Goal: Submit feedback/report problem

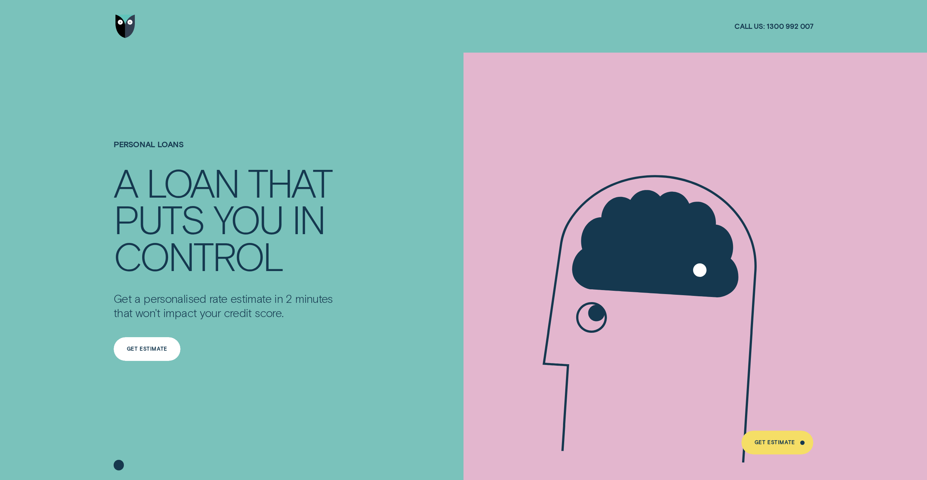
click at [131, 349] on div "Get Estimate" at bounding box center [147, 349] width 41 height 5
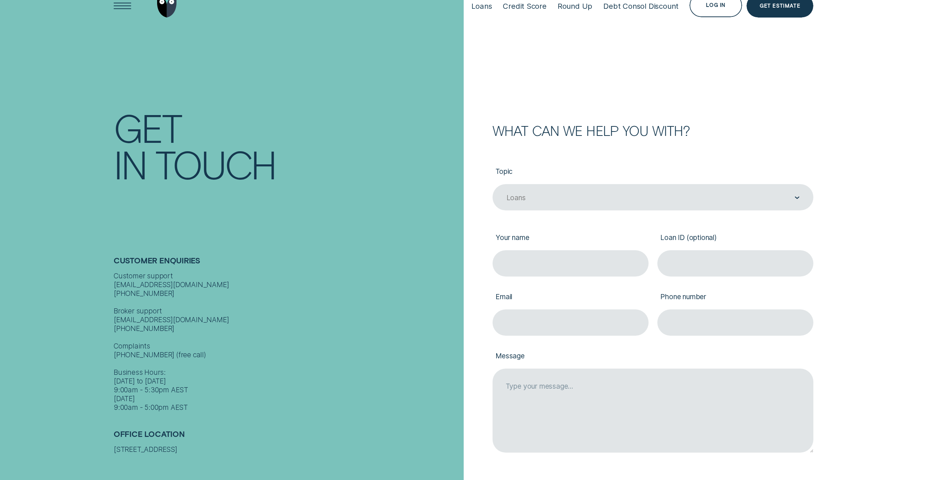
scroll to position [37, 0]
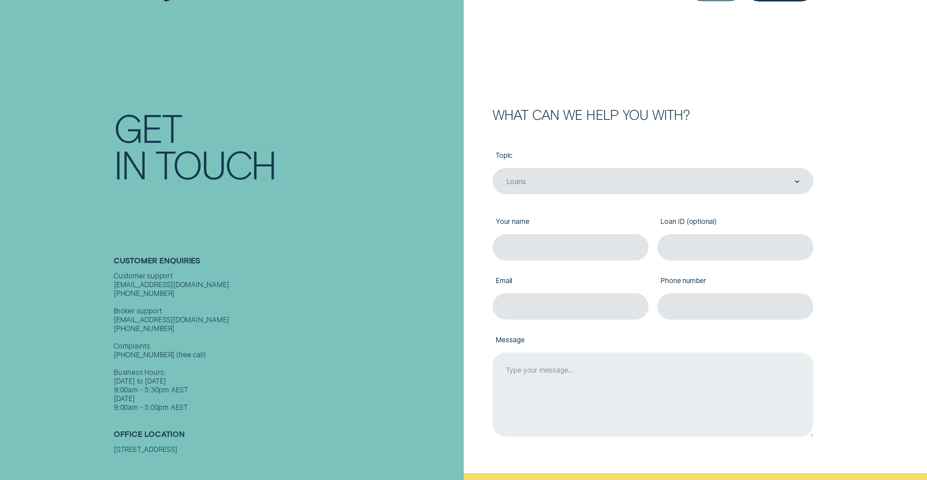
click at [532, 366] on textarea "Message" at bounding box center [653, 395] width 321 height 84
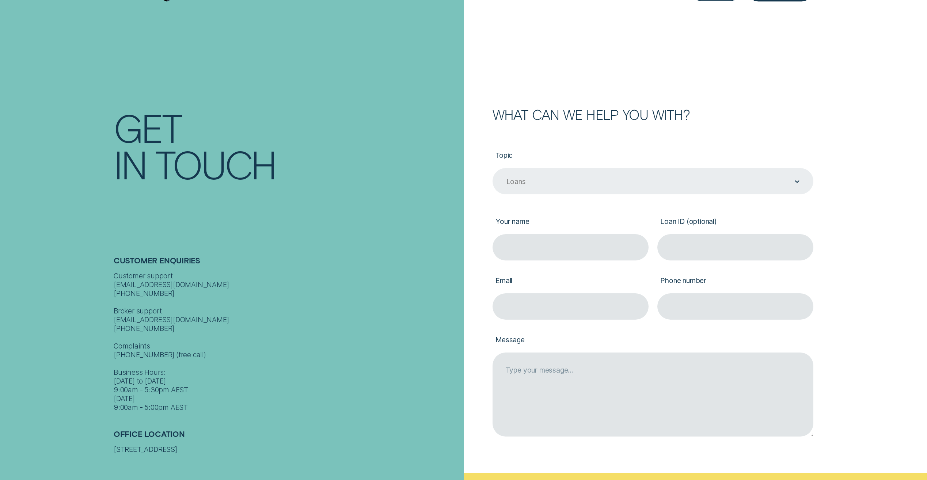
click at [539, 180] on div "Loans" at bounding box center [653, 182] width 294 height 10
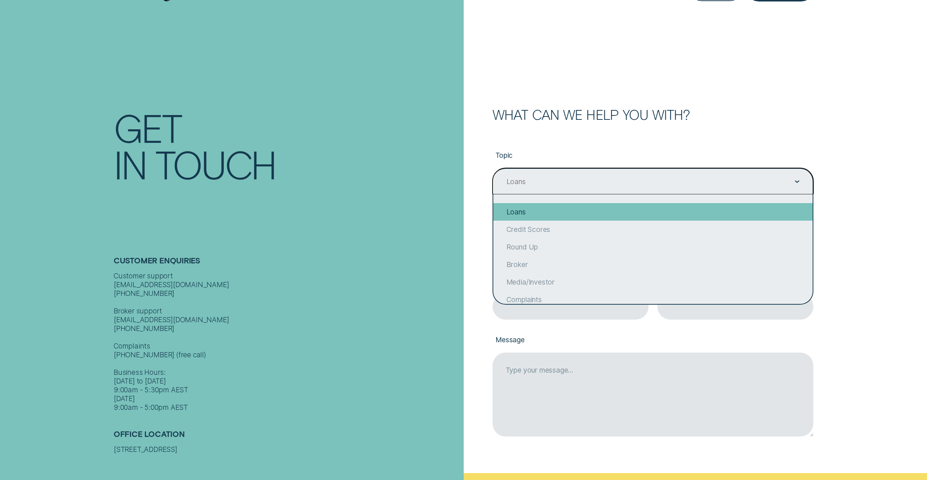
click at [518, 213] on div "Loans" at bounding box center [654, 212] width 320 height 18
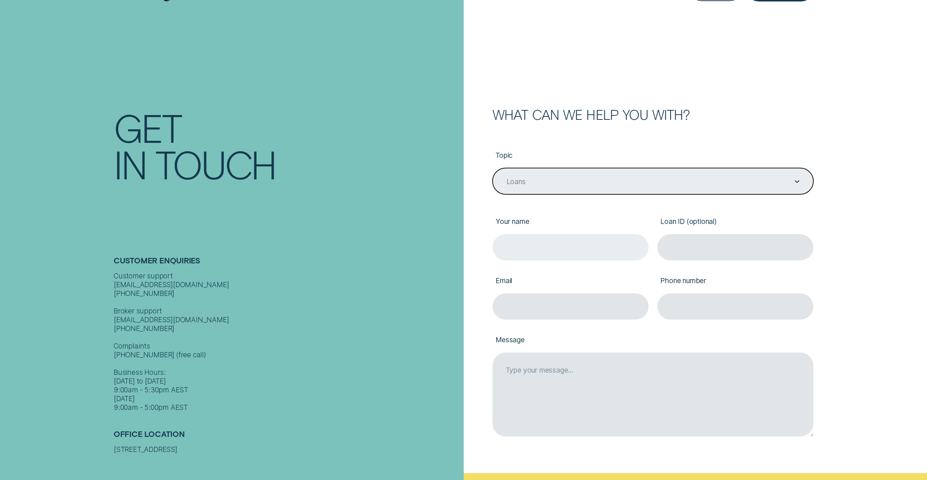
click at [521, 246] on input "Your name" at bounding box center [571, 247] width 156 height 26
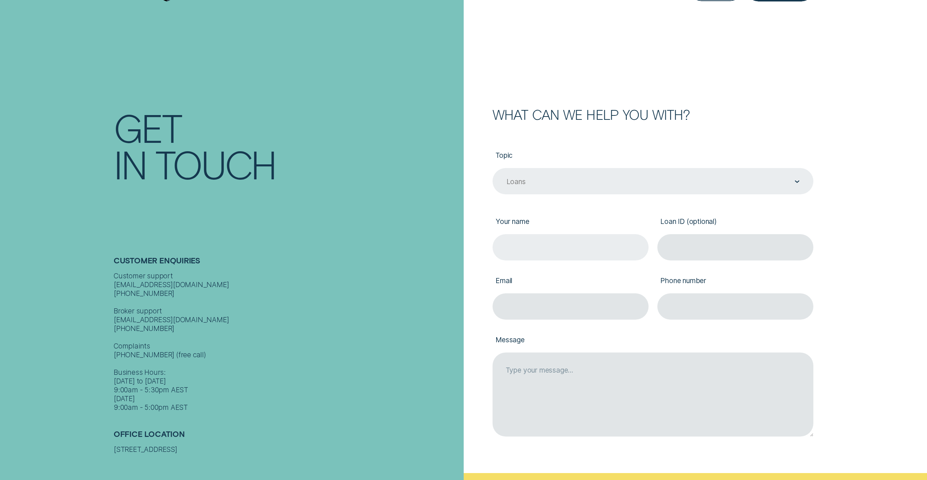
type input "[PERSON_NAME] [PERSON_NAME]"
click at [692, 247] on input "Loan ID (optional)" at bounding box center [736, 247] width 156 height 26
click at [564, 300] on input "Email" at bounding box center [571, 307] width 156 height 26
type input "[EMAIL_ADDRESS][DOMAIN_NAME]"
type input "0402065694"
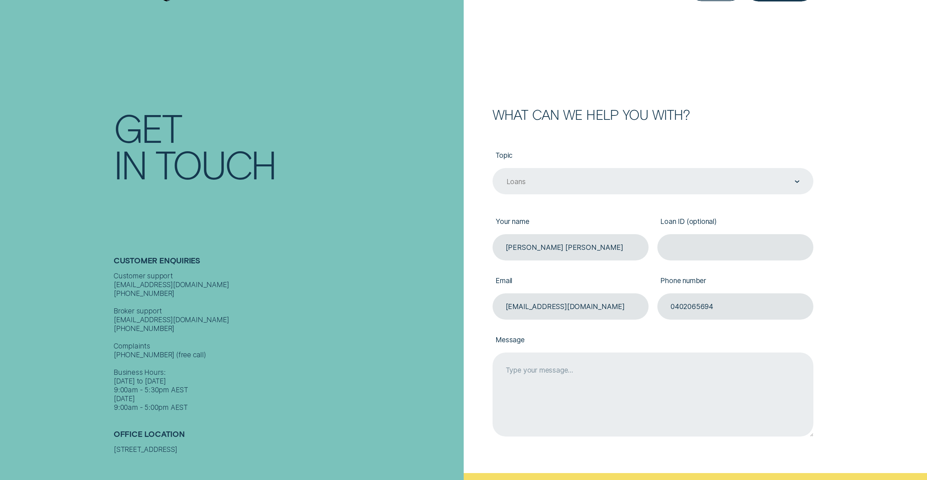
click at [554, 377] on textarea "Message" at bounding box center [653, 395] width 321 height 84
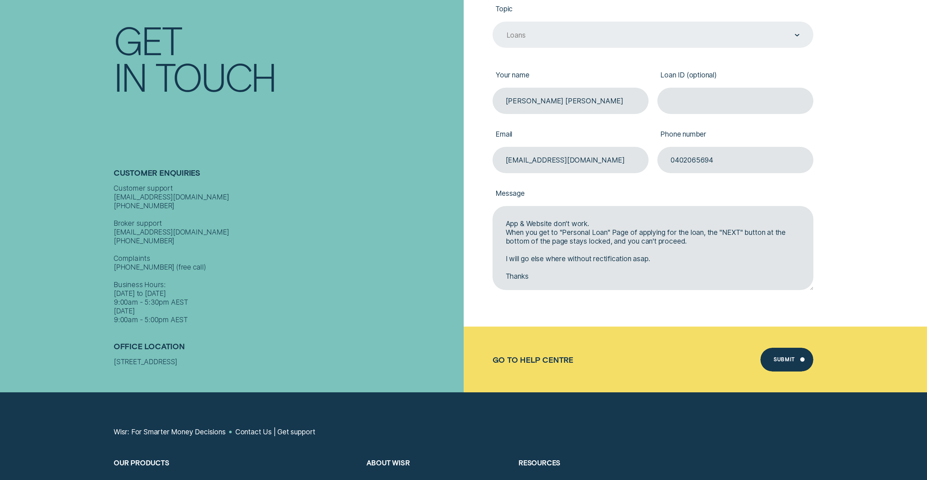
scroll to position [292, 0]
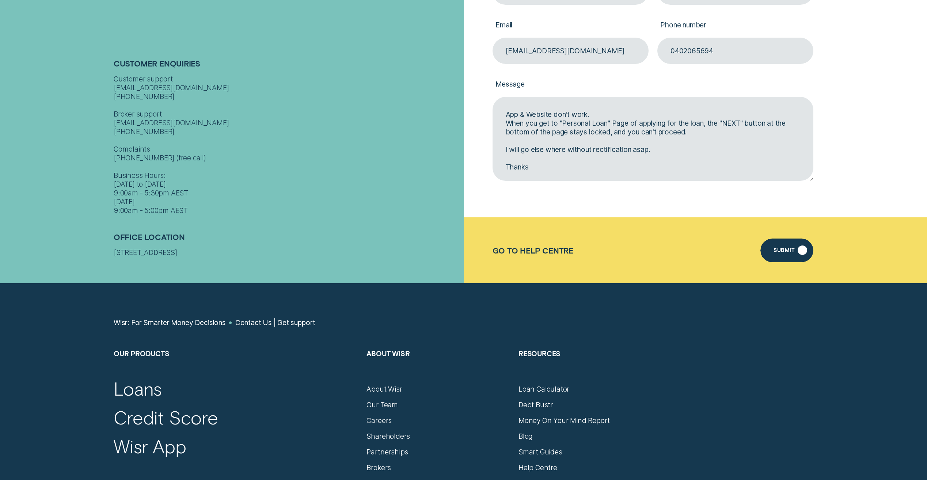
type textarea "App & Website don't work. When you get to "Personal Loan" Page of applying for …"
click at [791, 255] on div "Submit" at bounding box center [787, 251] width 53 height 24
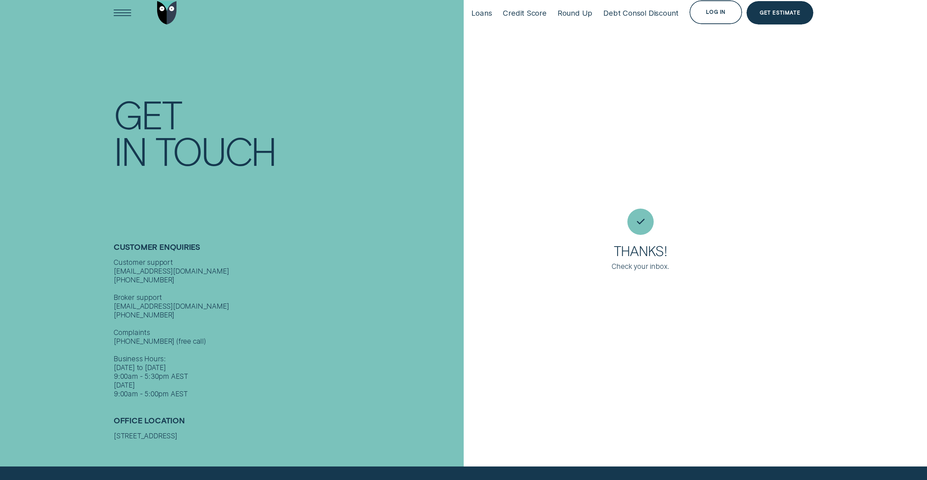
scroll to position [0, 0]
